Goal: Information Seeking & Learning: Find specific fact

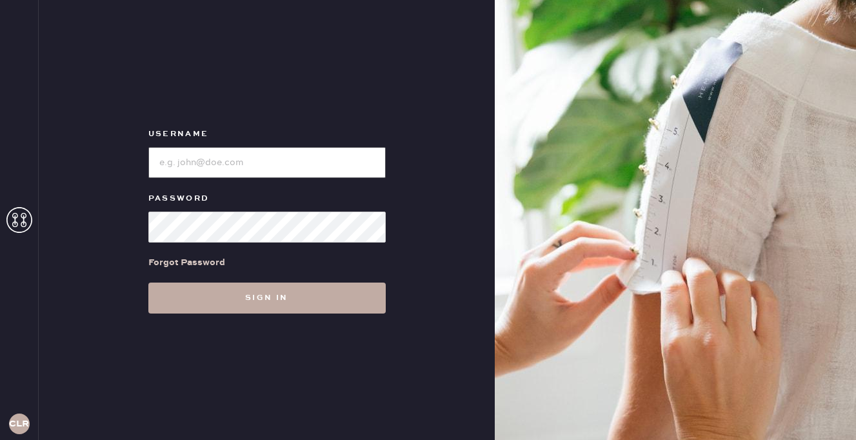
type input "[EMAIL_ADDRESS][DOMAIN_NAME]"
click at [247, 296] on button "Sign in" at bounding box center [266, 298] width 237 height 31
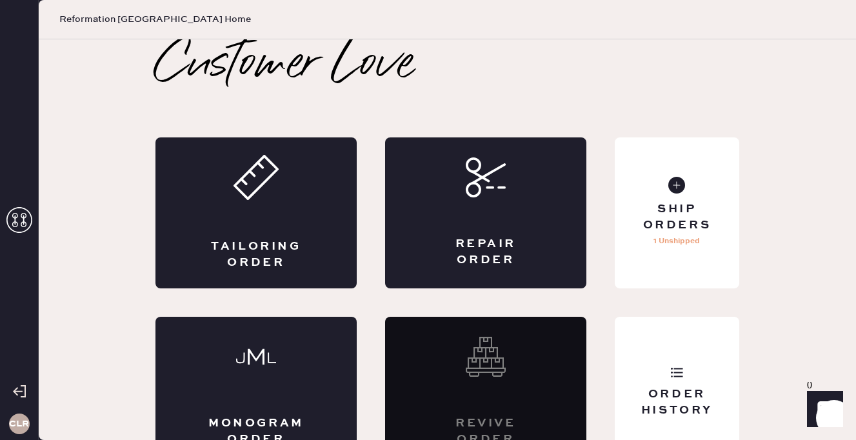
click at [25, 217] on icon at bounding box center [19, 220] width 26 height 26
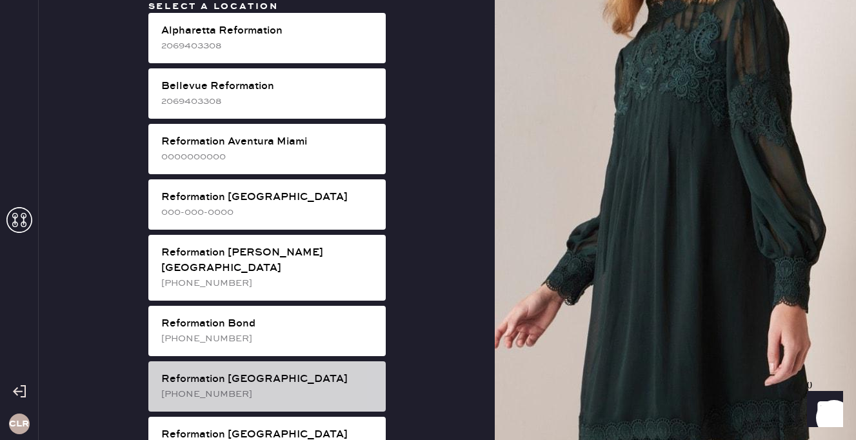
click at [316, 387] on div "[PHONE_NUMBER]" at bounding box center [268, 394] width 214 height 14
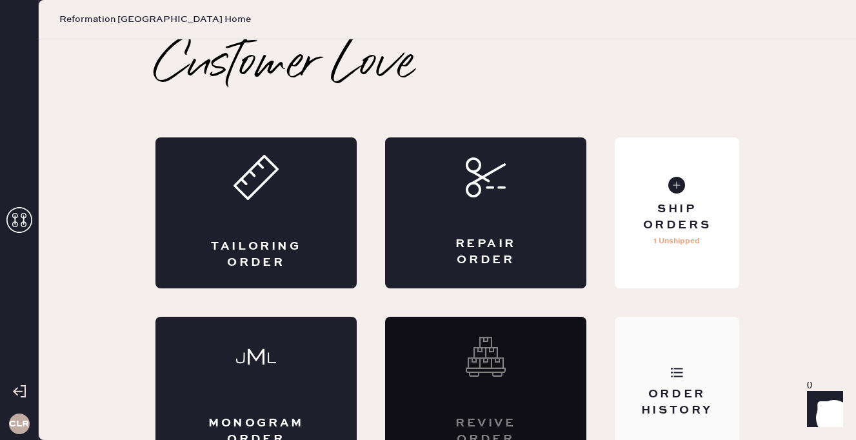
click at [661, 398] on div "Order History" at bounding box center [677, 403] width 104 height 32
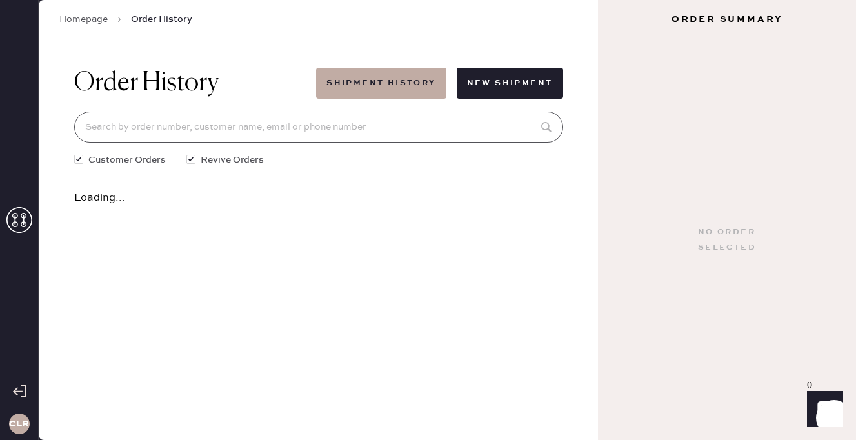
click at [333, 119] on input at bounding box center [318, 127] width 489 height 31
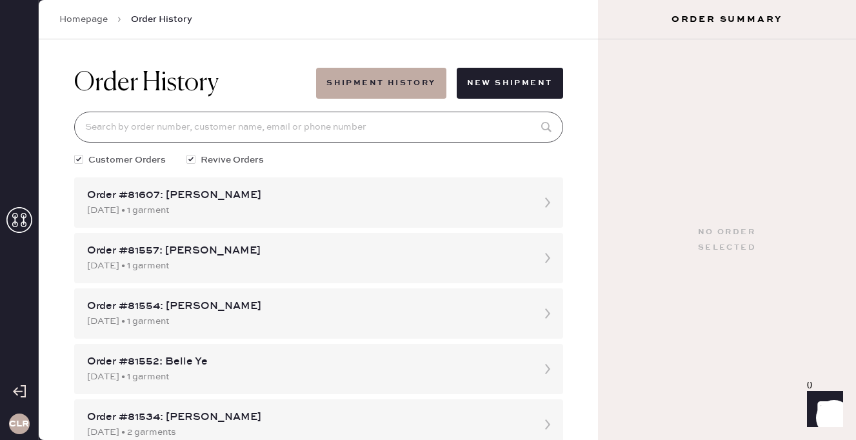
paste input "81109"
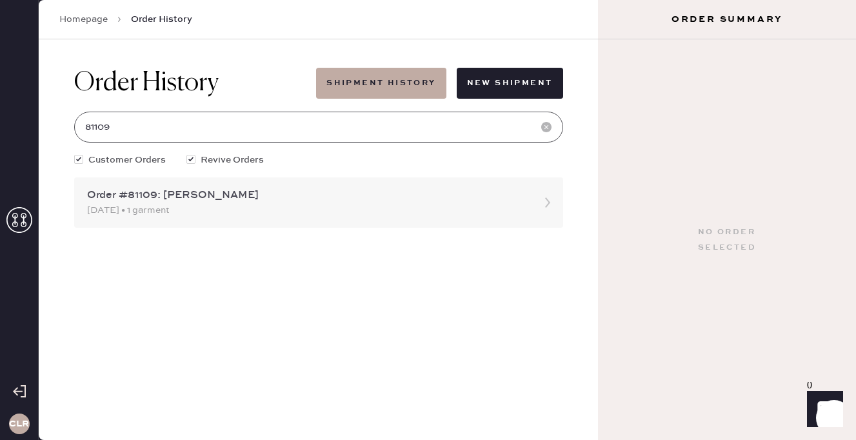
type input "81109"
click at [341, 210] on div "[DATE] • 1 garment" at bounding box center [307, 210] width 440 height 14
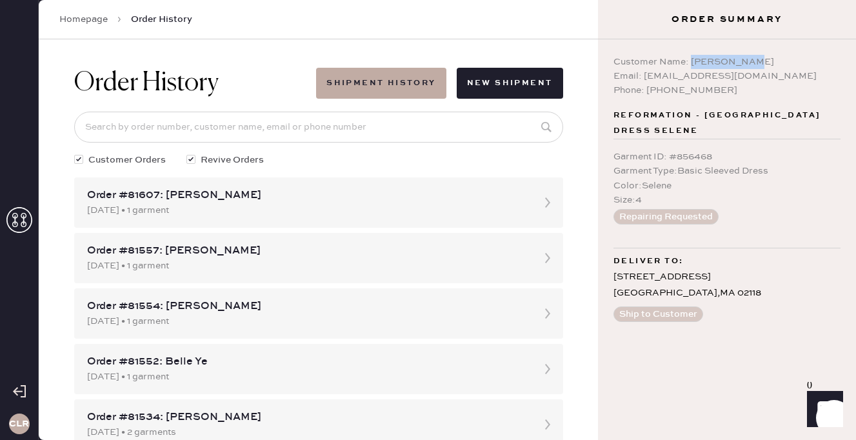
drag, startPoint x: 692, startPoint y: 62, endPoint x: 756, endPoint y: 62, distance: 63.9
click at [756, 62] on div "Customer Name: [PERSON_NAME]" at bounding box center [727, 62] width 227 height 14
copy div "[PERSON_NAME]"
drag, startPoint x: 671, startPoint y: 145, endPoint x: 731, endPoint y: 145, distance: 59.4
click at [731, 150] on div "Garment ID : # 856468" at bounding box center [727, 157] width 227 height 14
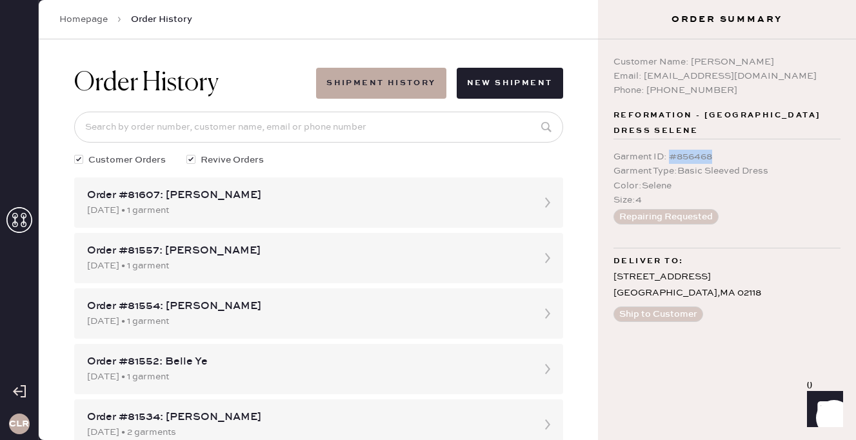
copy div "# 856468"
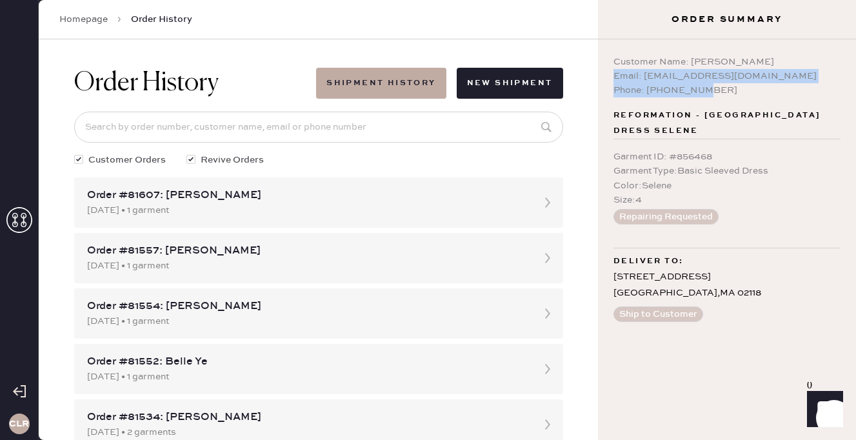
drag, startPoint x: 724, startPoint y: 90, endPoint x: 607, endPoint y: 78, distance: 117.5
click at [607, 78] on div "Customer Name: [PERSON_NAME] Email: [EMAIL_ADDRESS][DOMAIN_NAME] Phone: [PHONE_…" at bounding box center [727, 239] width 258 height 401
copy div "Email: [EMAIL_ADDRESS][DOMAIN_NAME] Phone: [PHONE_NUMBER]"
